Goal: Information Seeking & Learning: Learn about a topic

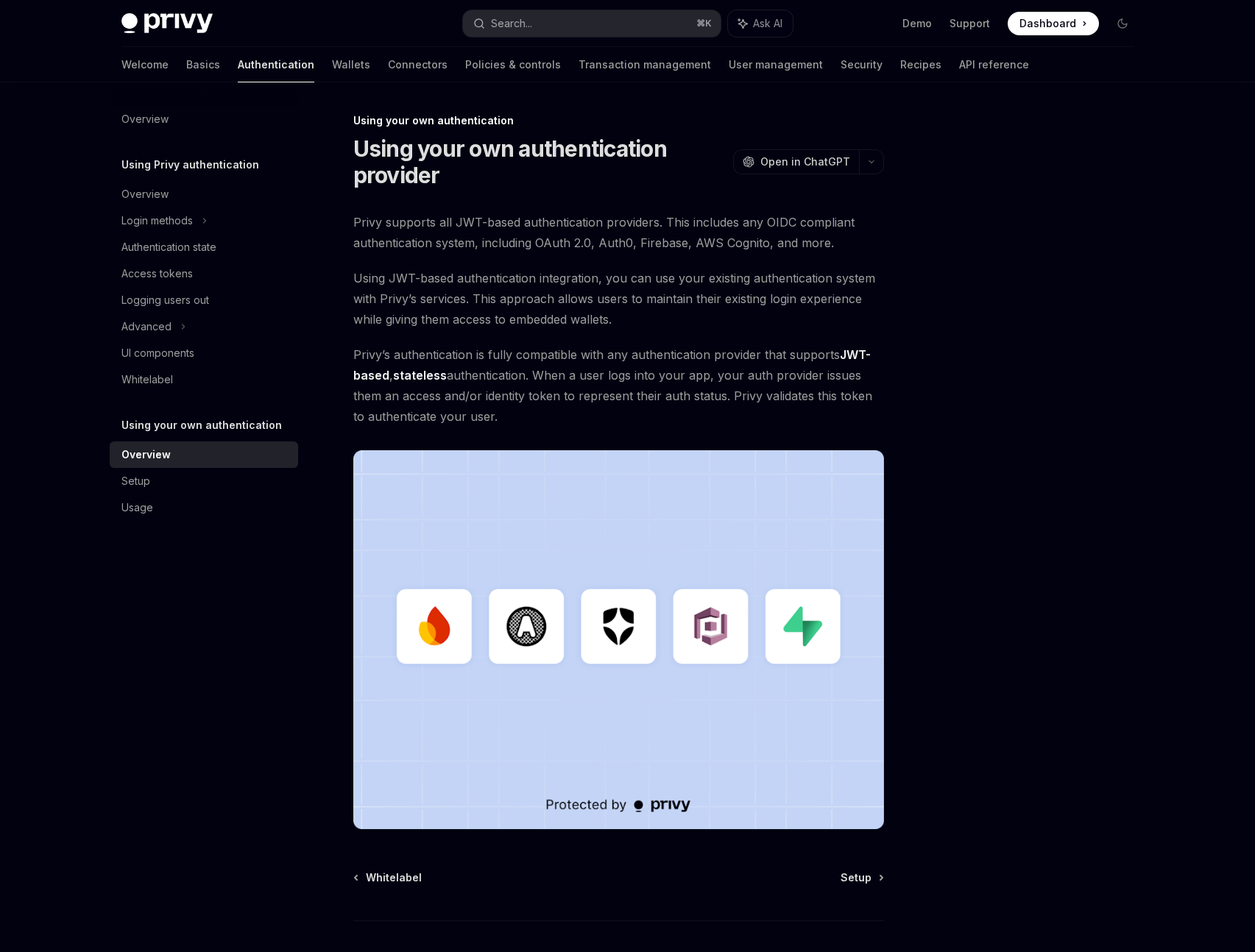
scroll to position [96, 0]
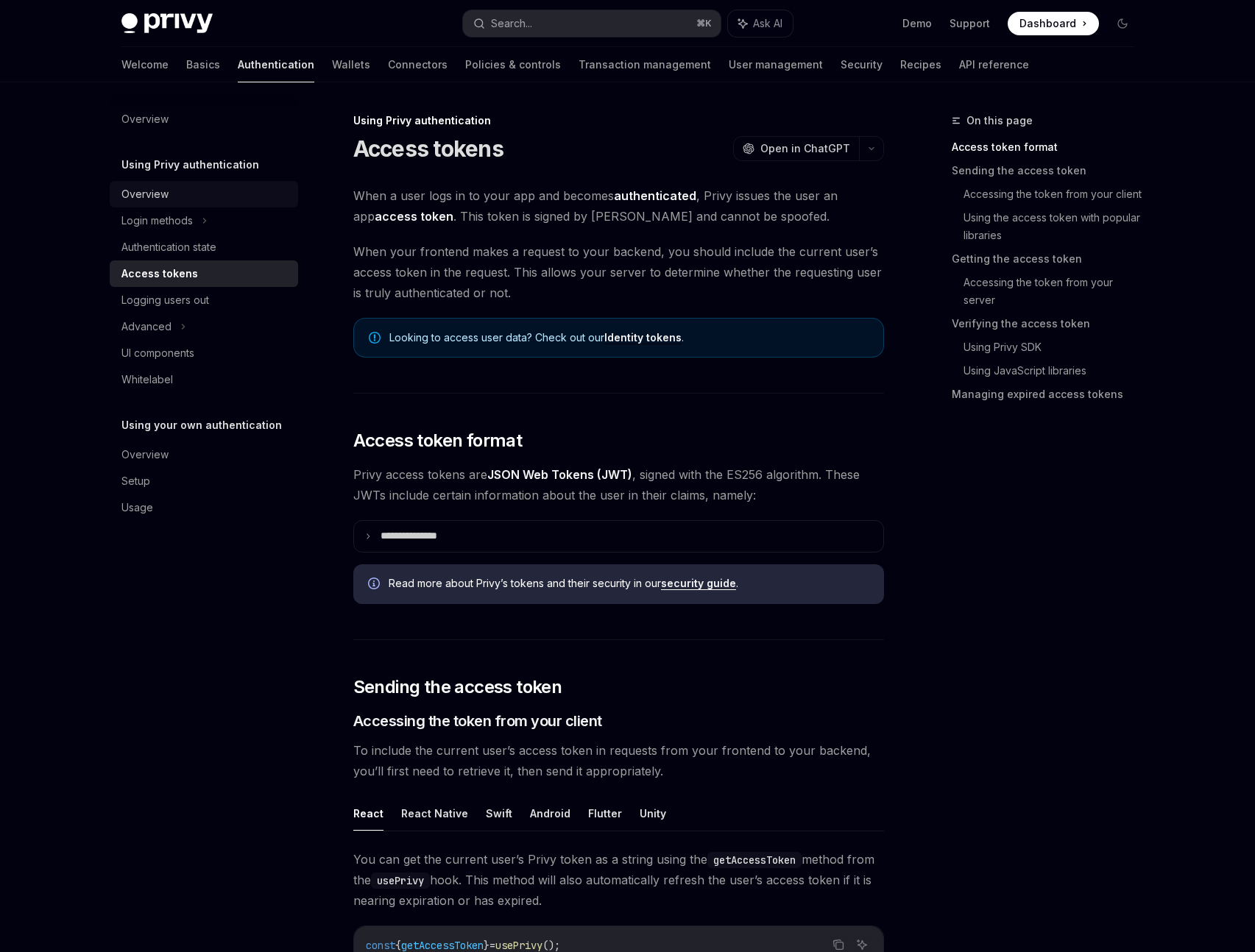
click at [149, 193] on div "Overview" at bounding box center [145, 194] width 47 height 17
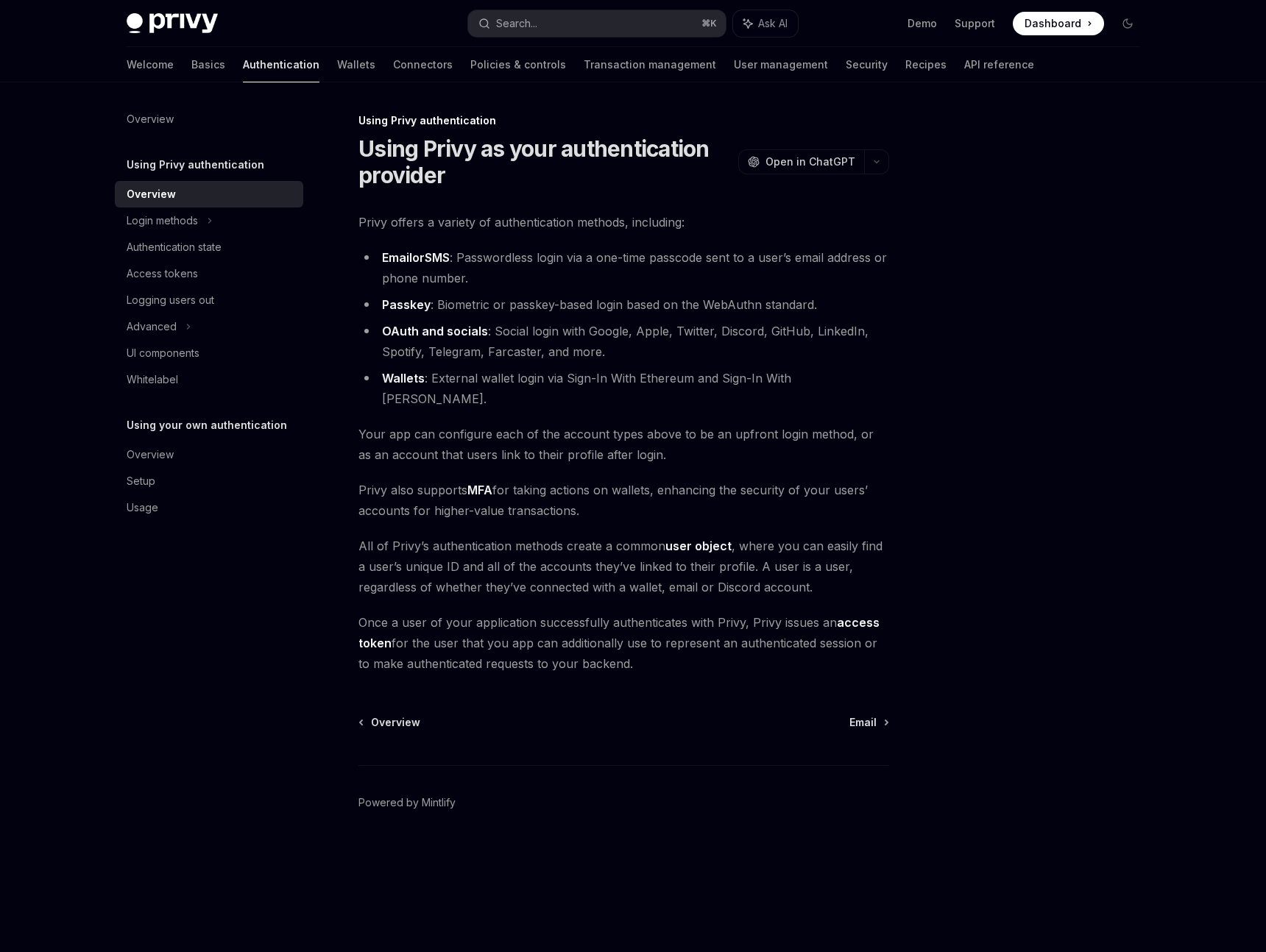
type textarea "*"
